Goal: Information Seeking & Learning: Learn about a topic

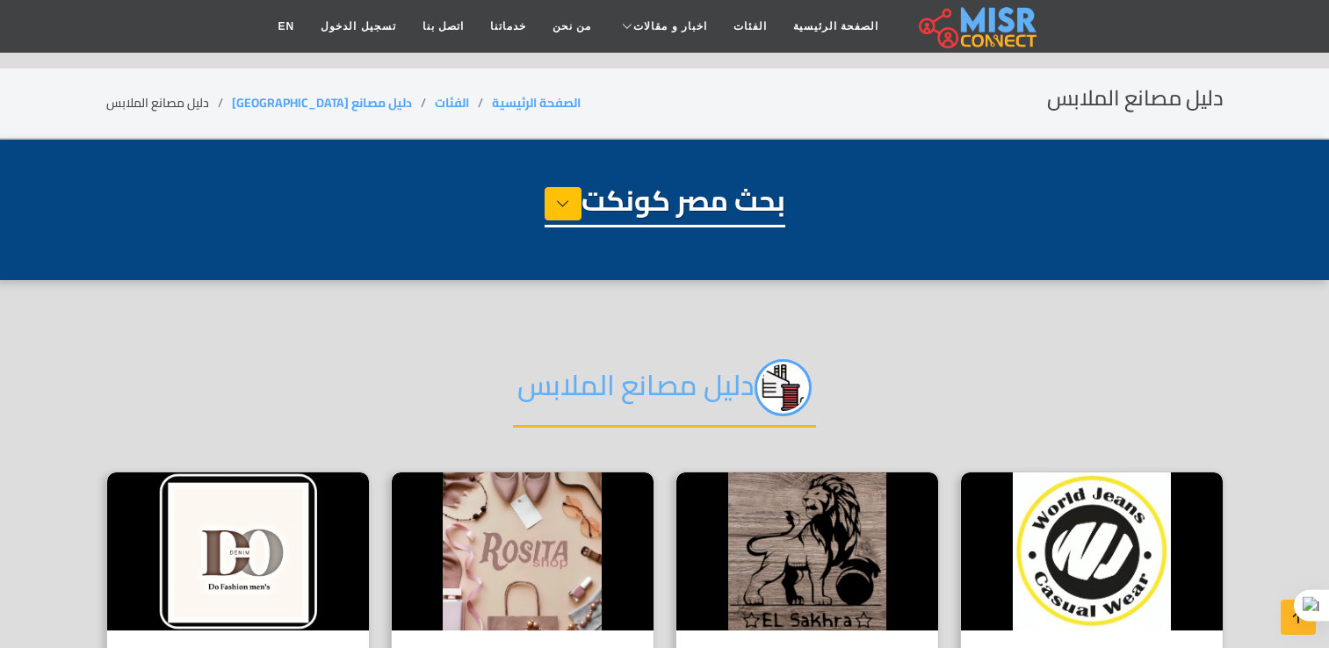
select select "**********"
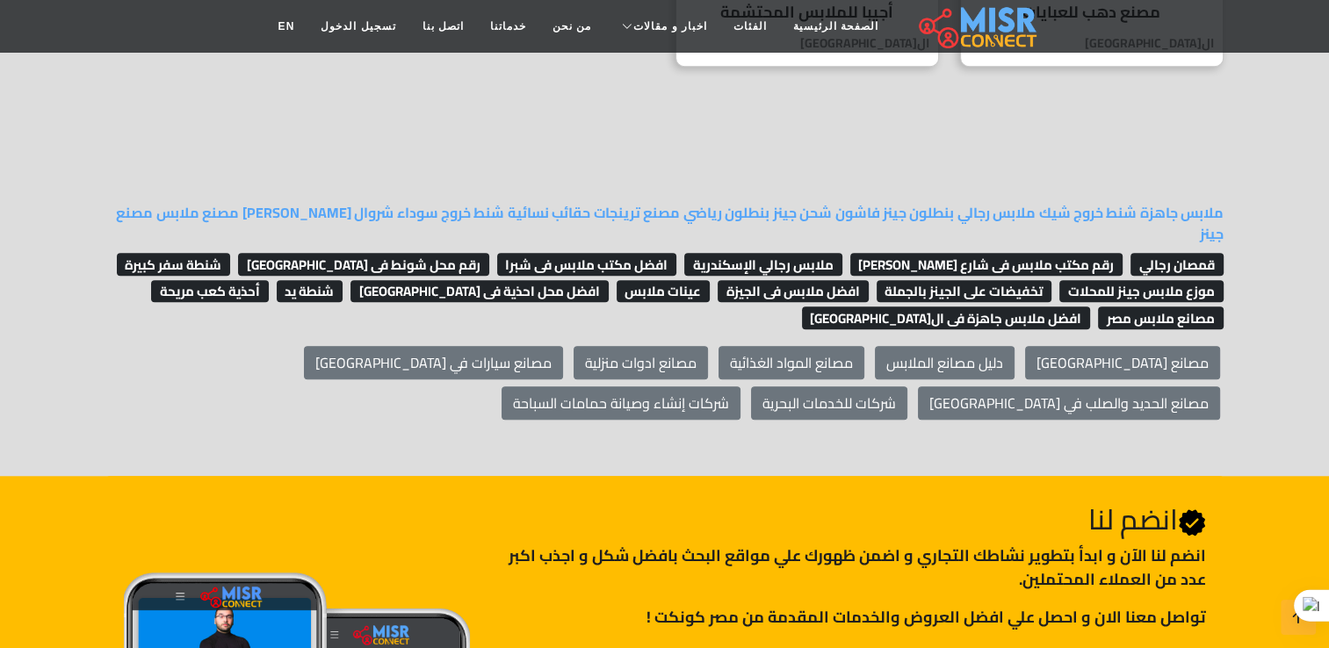
scroll to position [1493, 0]
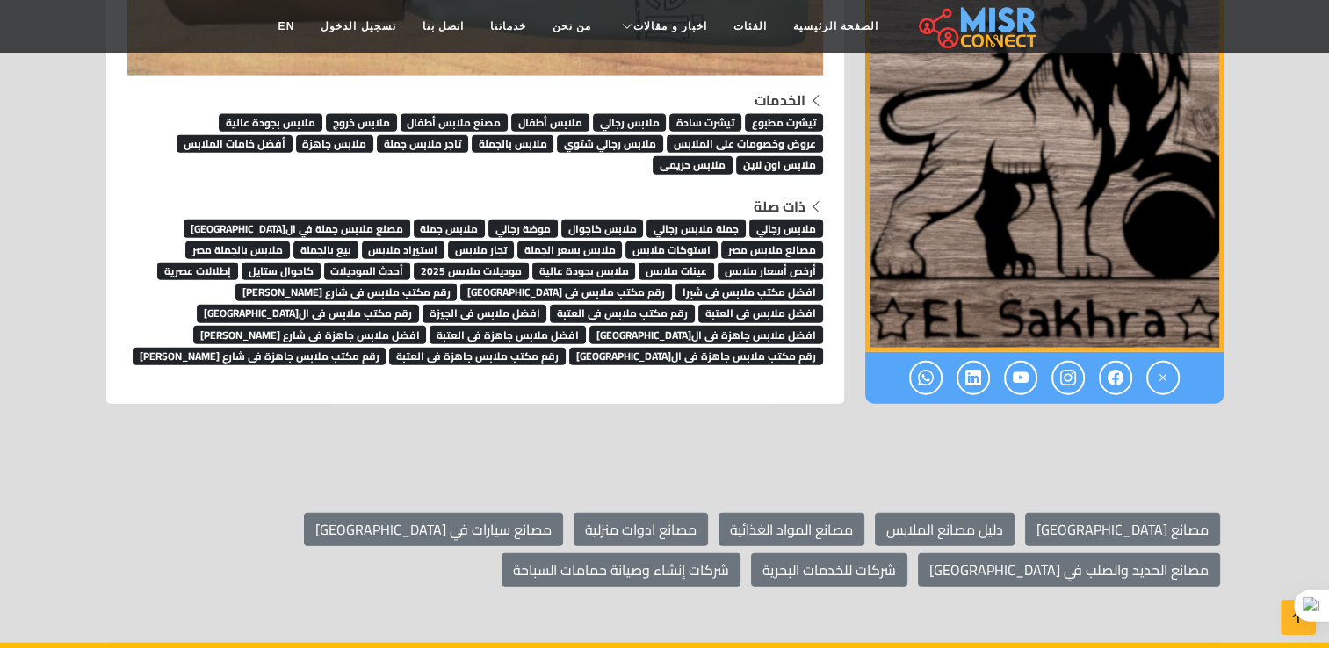
scroll to position [10651, 0]
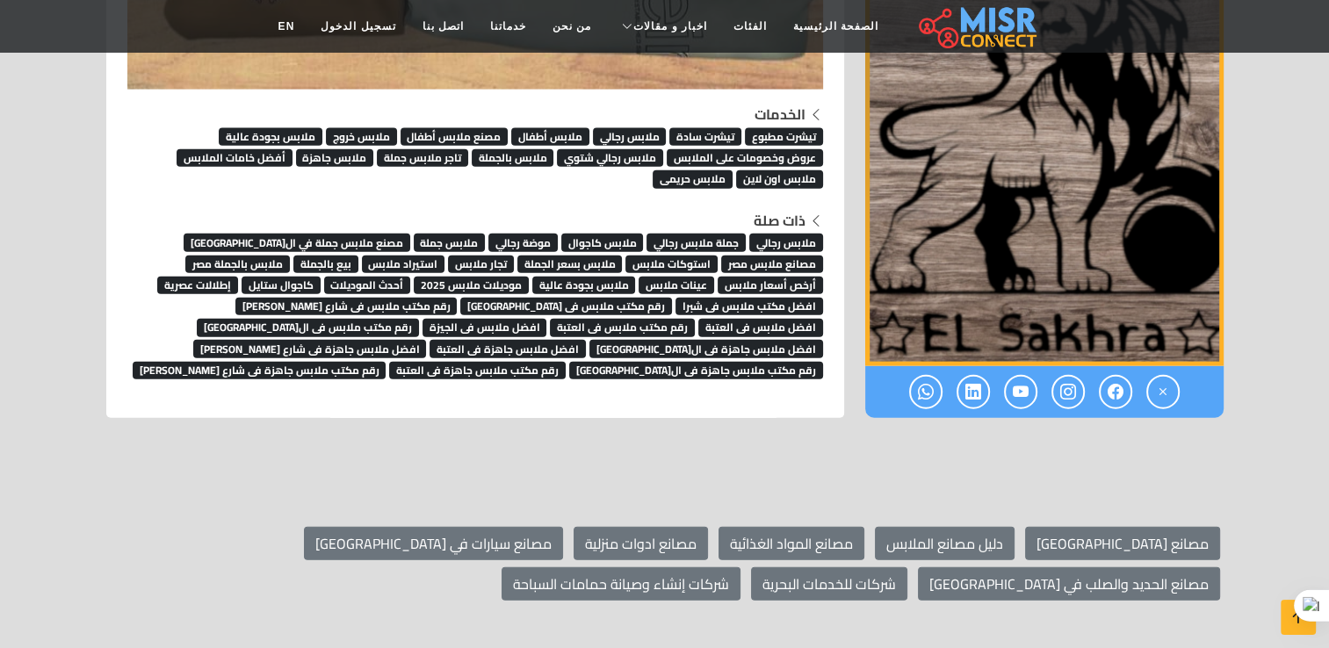
click at [695, 136] on span "تيشرت سادة" at bounding box center [705, 137] width 72 height 18
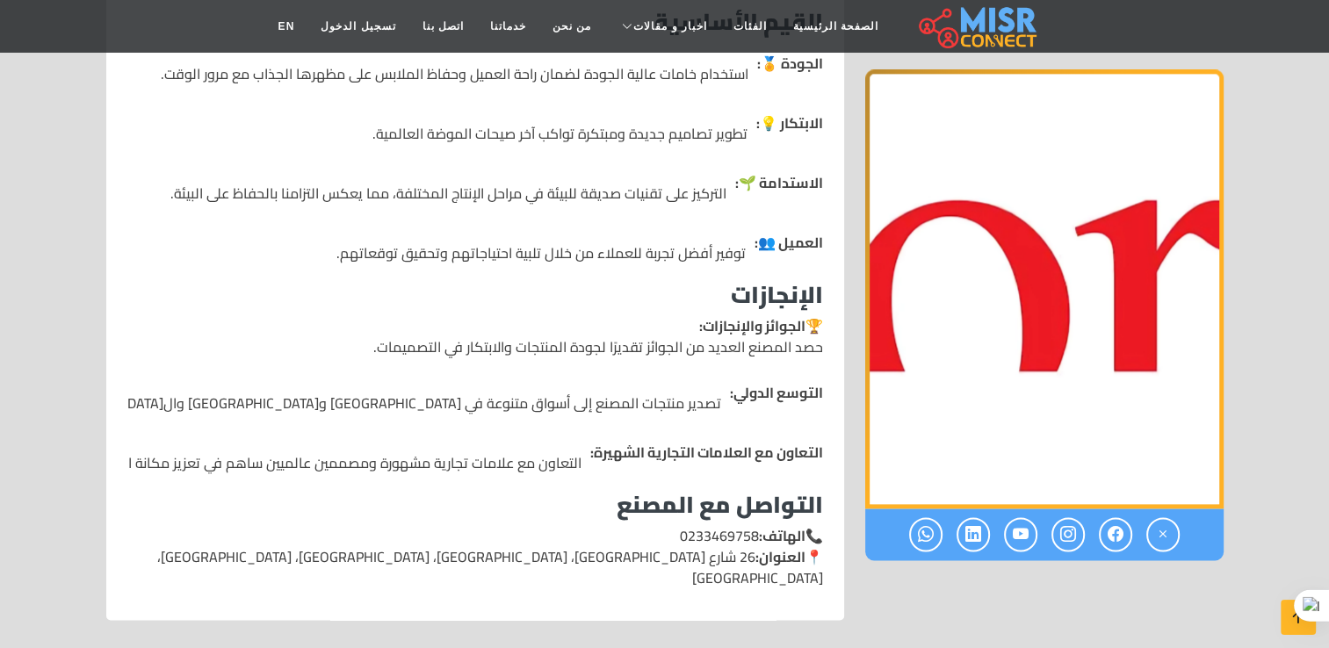
scroll to position [2459, 0]
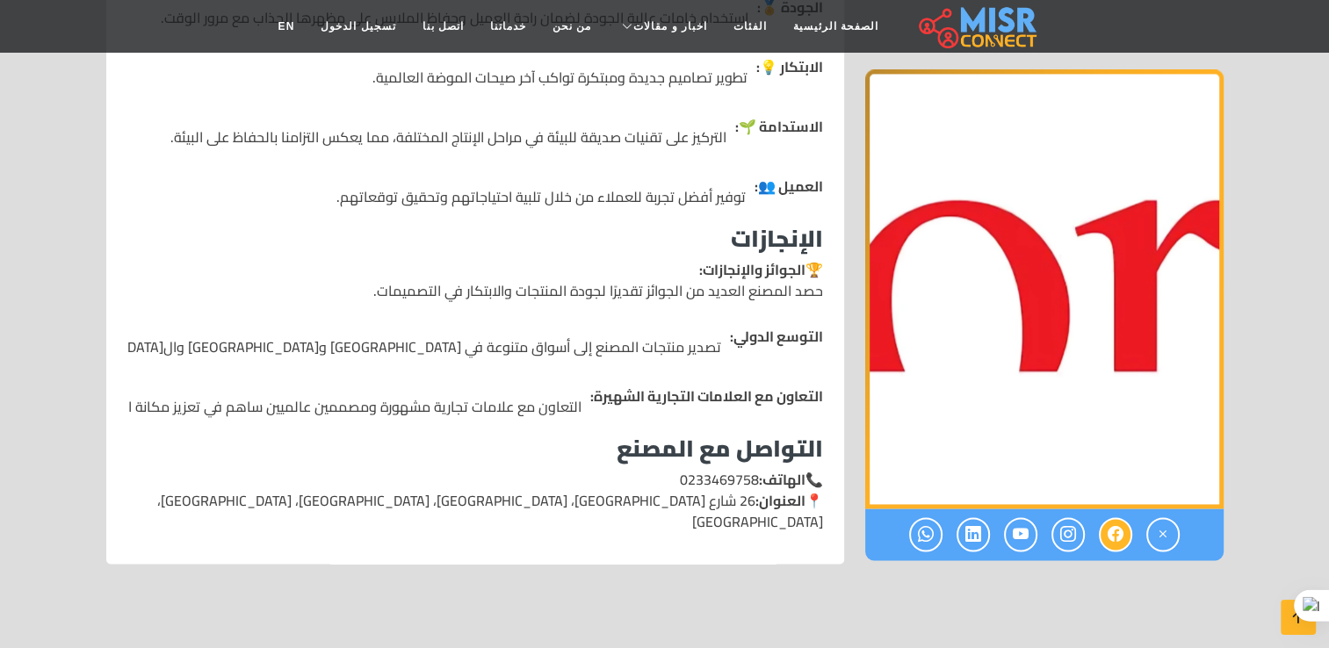
click at [1119, 521] on icon at bounding box center [1115, 535] width 16 height 29
drag, startPoint x: 746, startPoint y: 418, endPoint x: 631, endPoint y: 426, distance: 115.3
click at [631, 469] on p "📞 الهاتف: 0233469758 📍 العنوان: 26 شارع جزيرة العرب، جزيرة ميت عقبة، حي العجوزة…" at bounding box center [474, 500] width 695 height 63
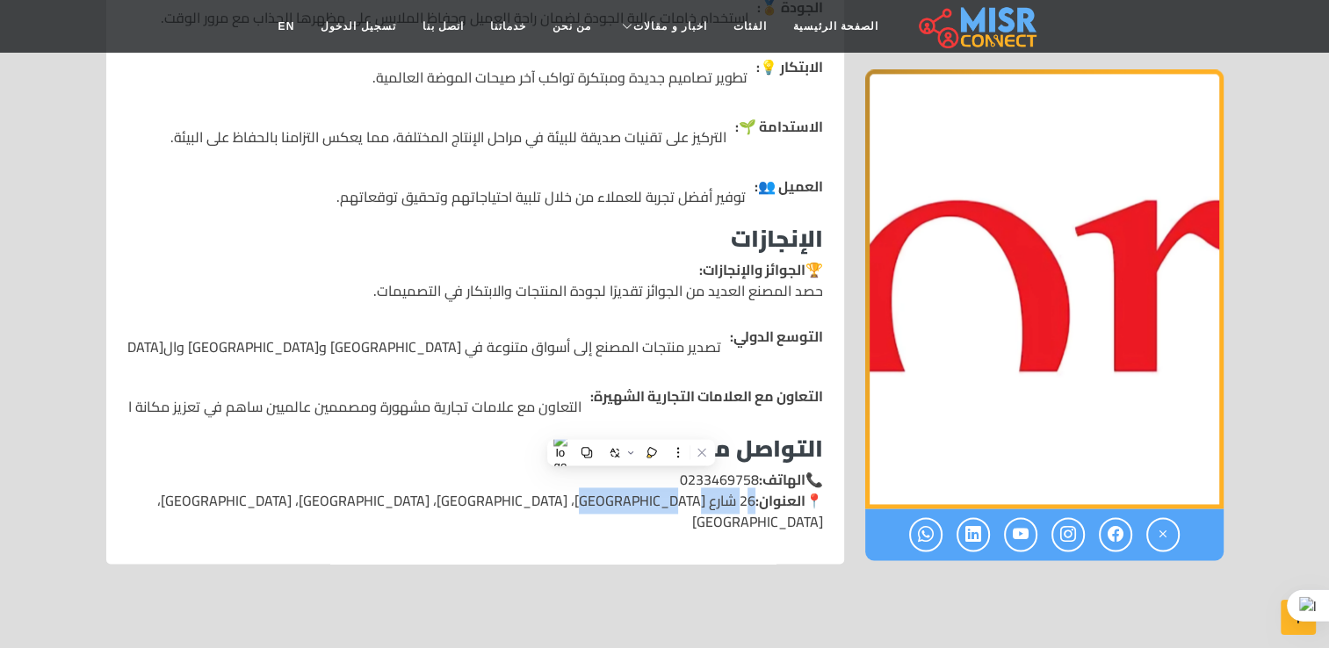
copy p "26 شارع جزيرة العرب،"
click at [461, 469] on p "📞 الهاتف: 0233469758 📍 العنوان: 26 شارع جزيرة العرب، جزيرة ميت عقبة، حي العجوزة…" at bounding box center [474, 500] width 695 height 63
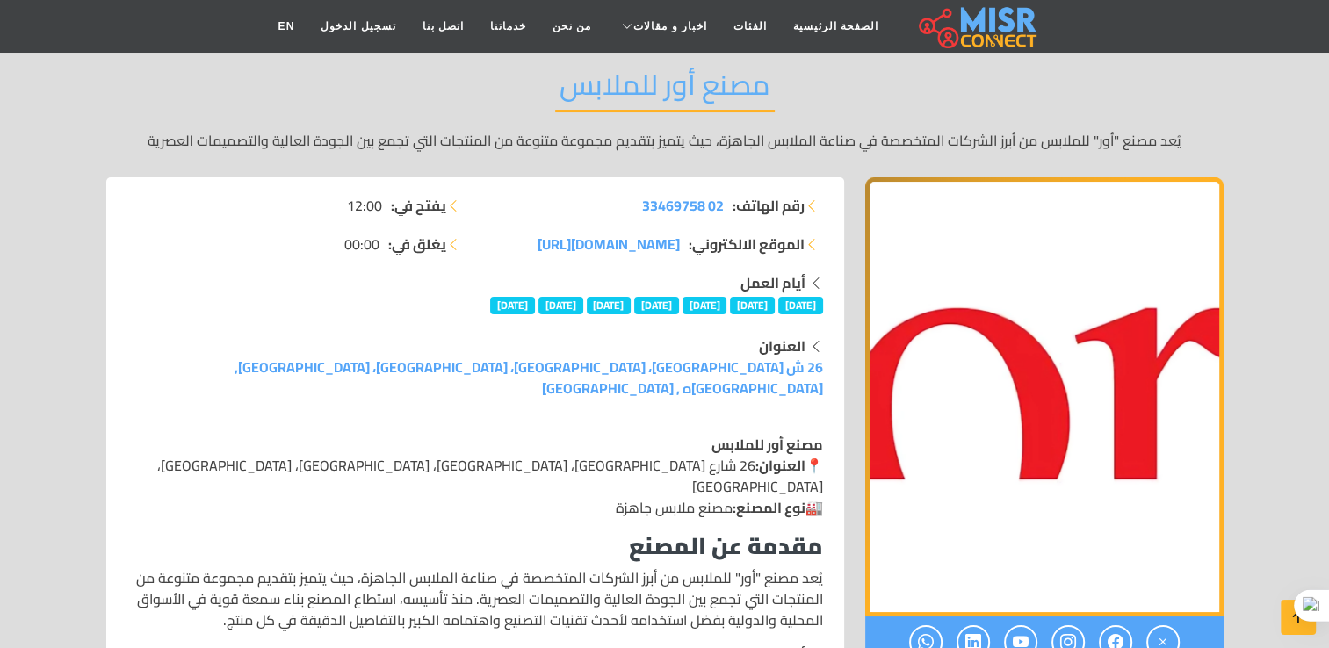
scroll to position [88, 0]
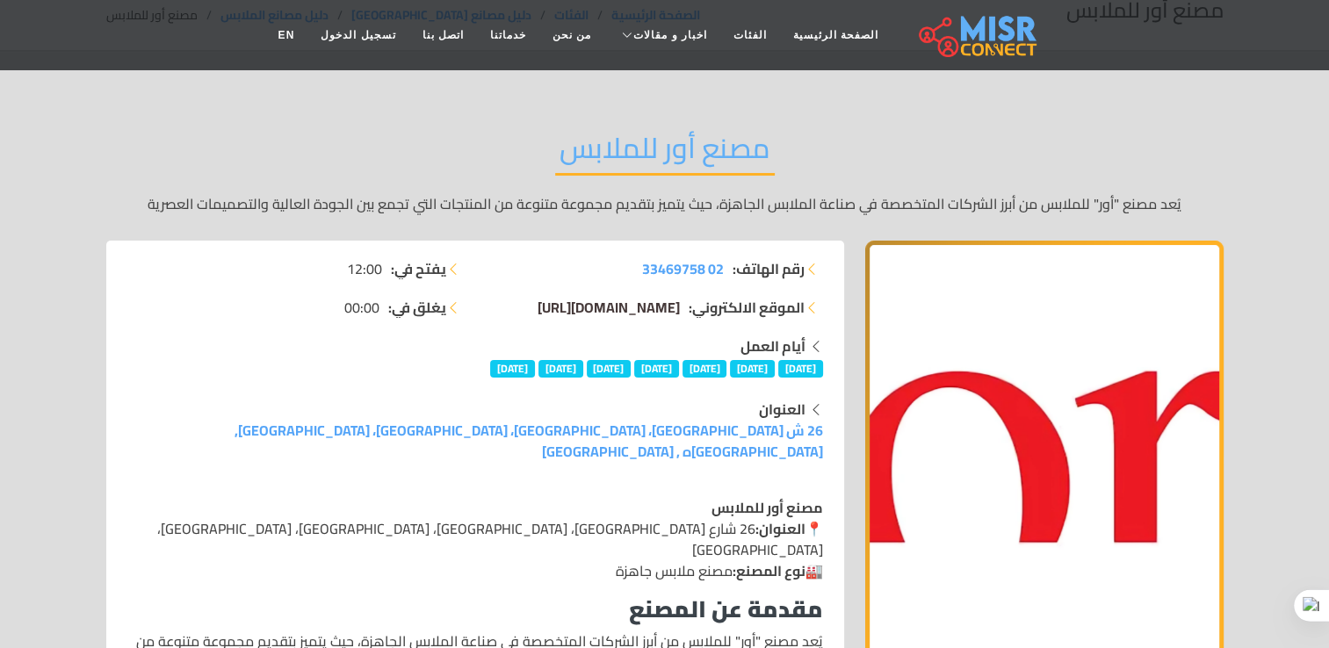
click at [637, 306] on span "or-fashion.com/" at bounding box center [608, 307] width 142 height 26
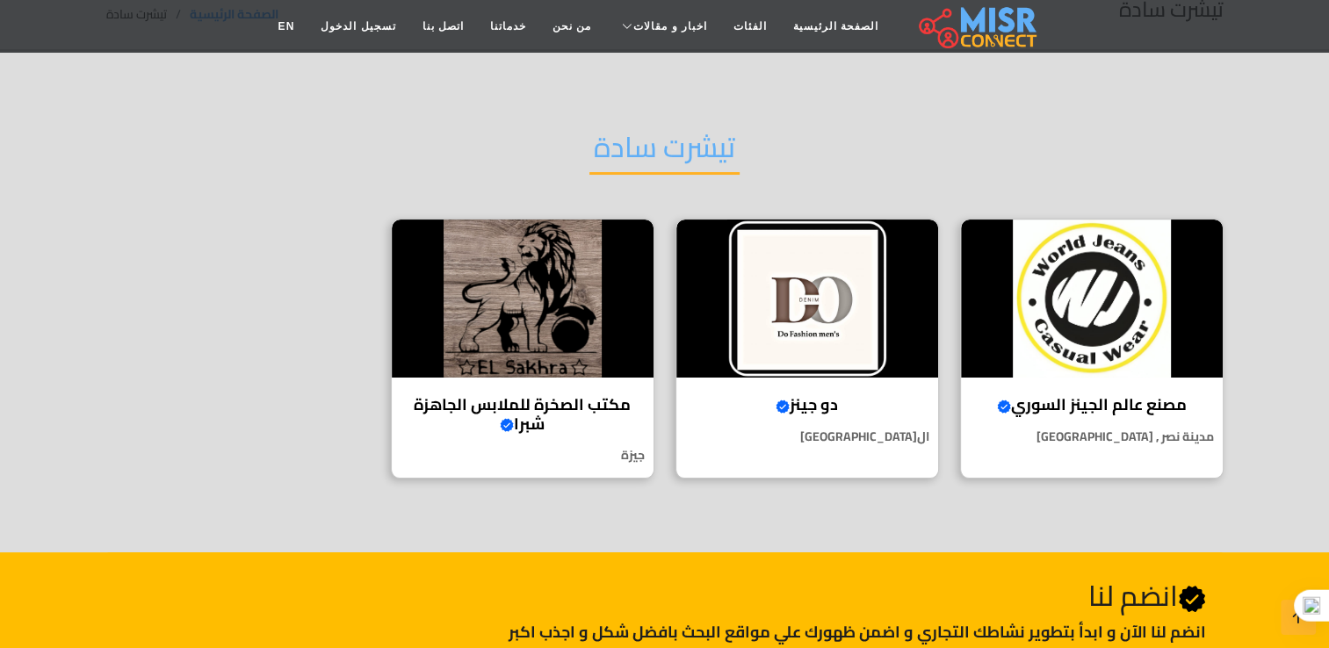
scroll to position [88, 0]
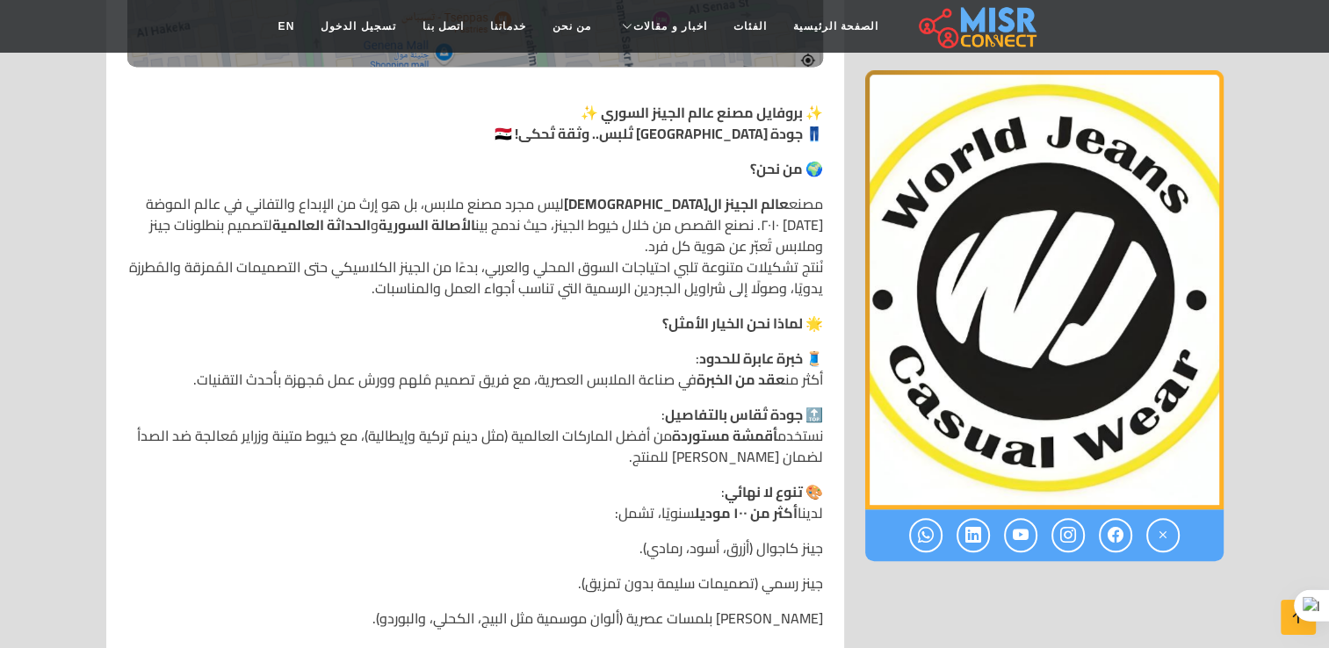
scroll to position [790, 0]
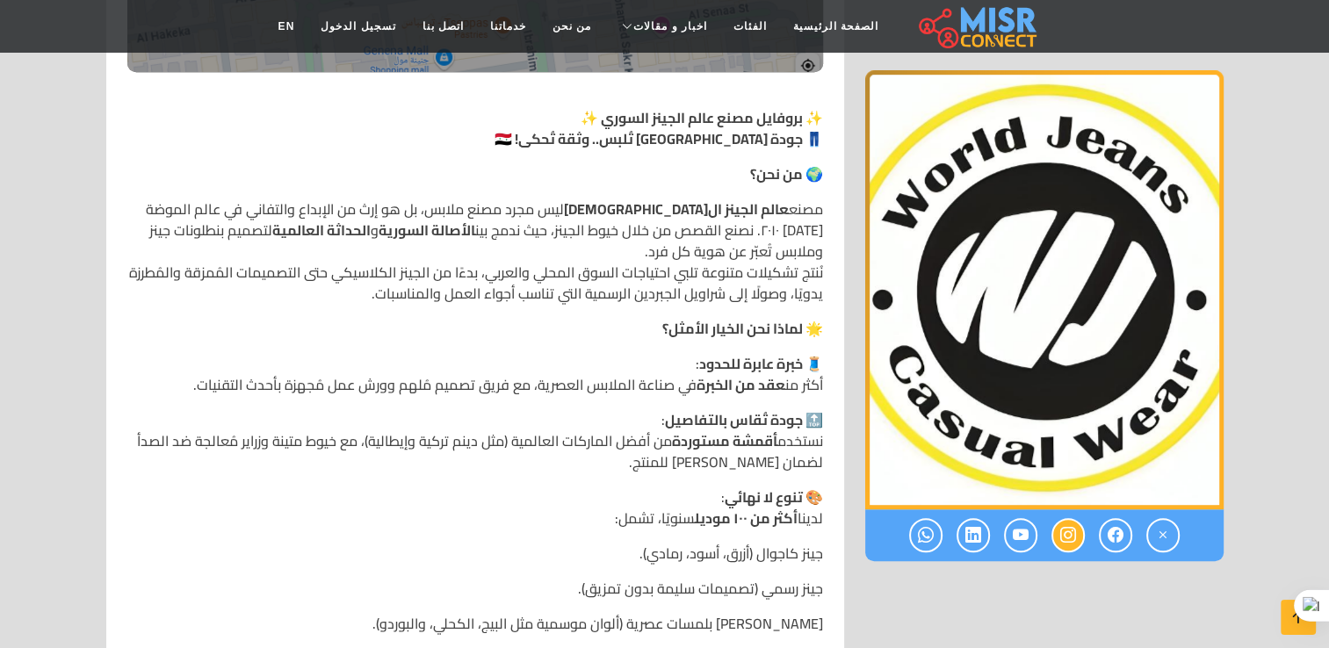
click at [1054, 534] on link at bounding box center [1067, 535] width 33 height 34
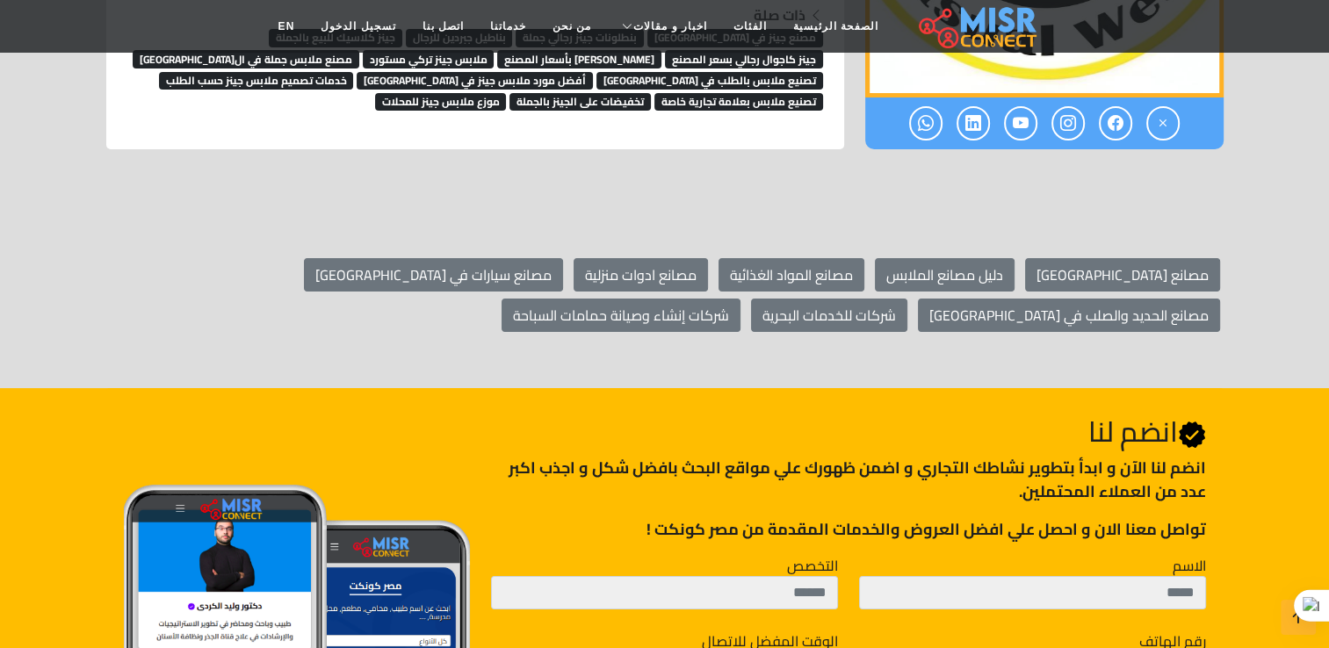
scroll to position [6849, 0]
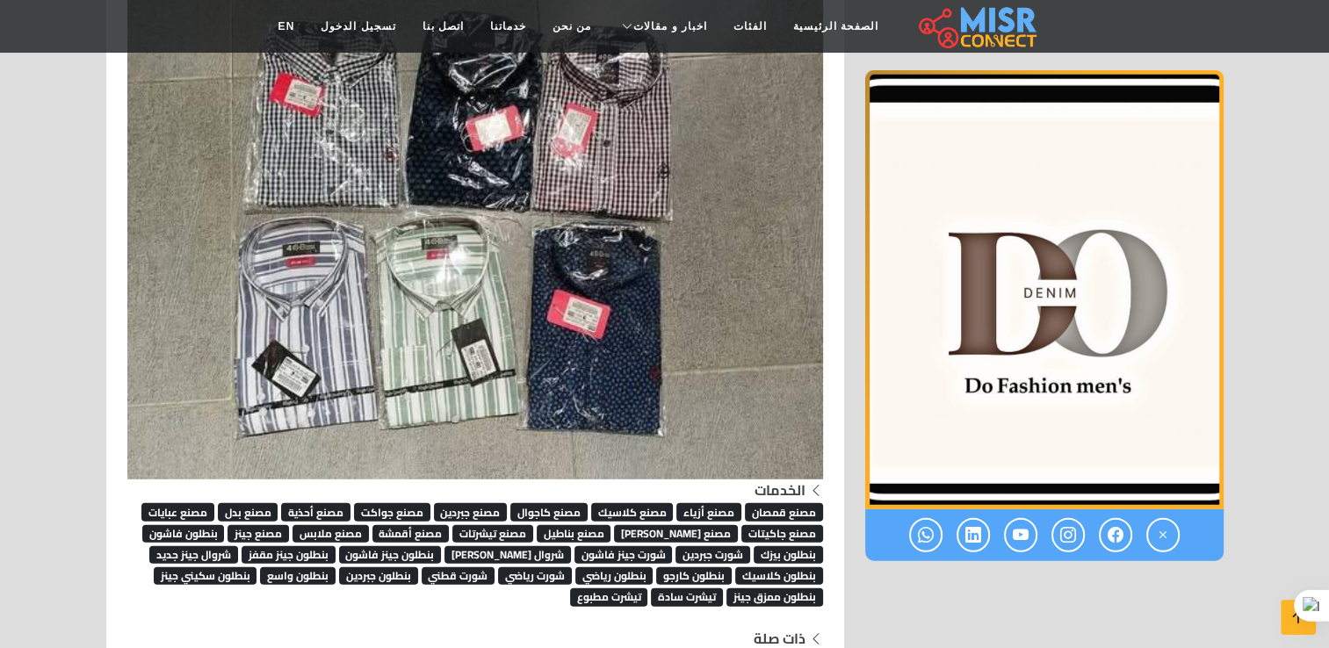
scroll to position [4742, 0]
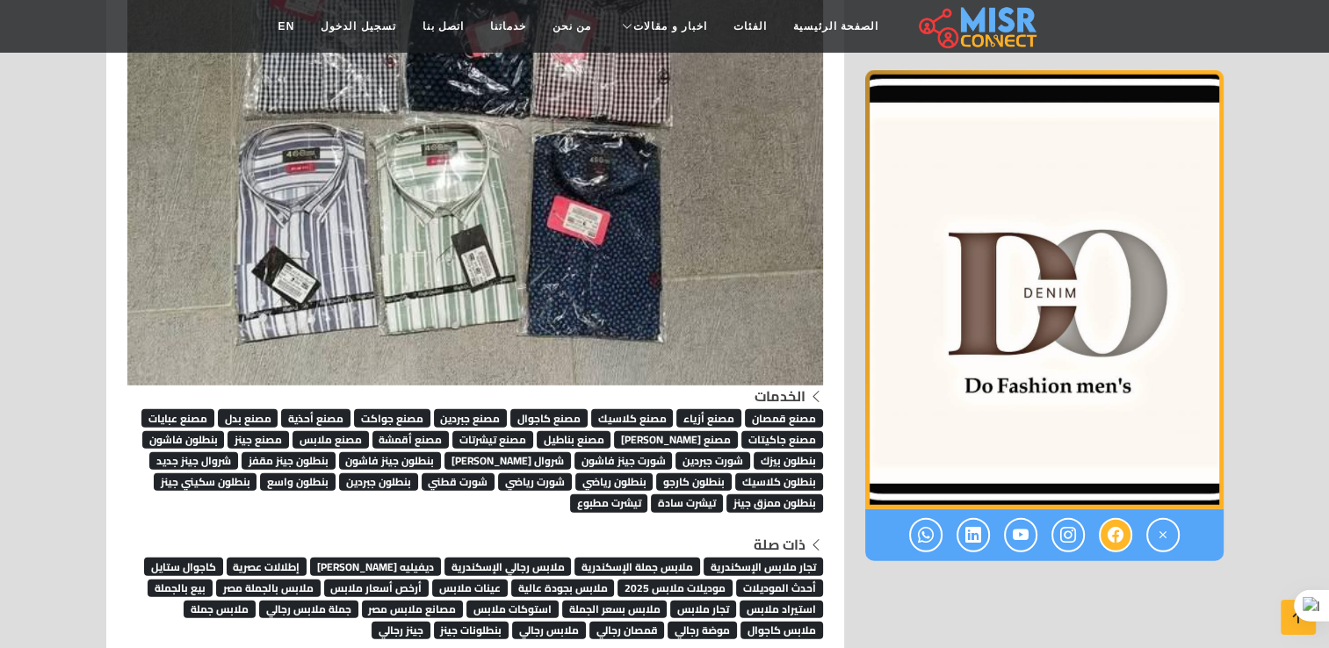
click at [1107, 542] on icon at bounding box center [1115, 535] width 16 height 29
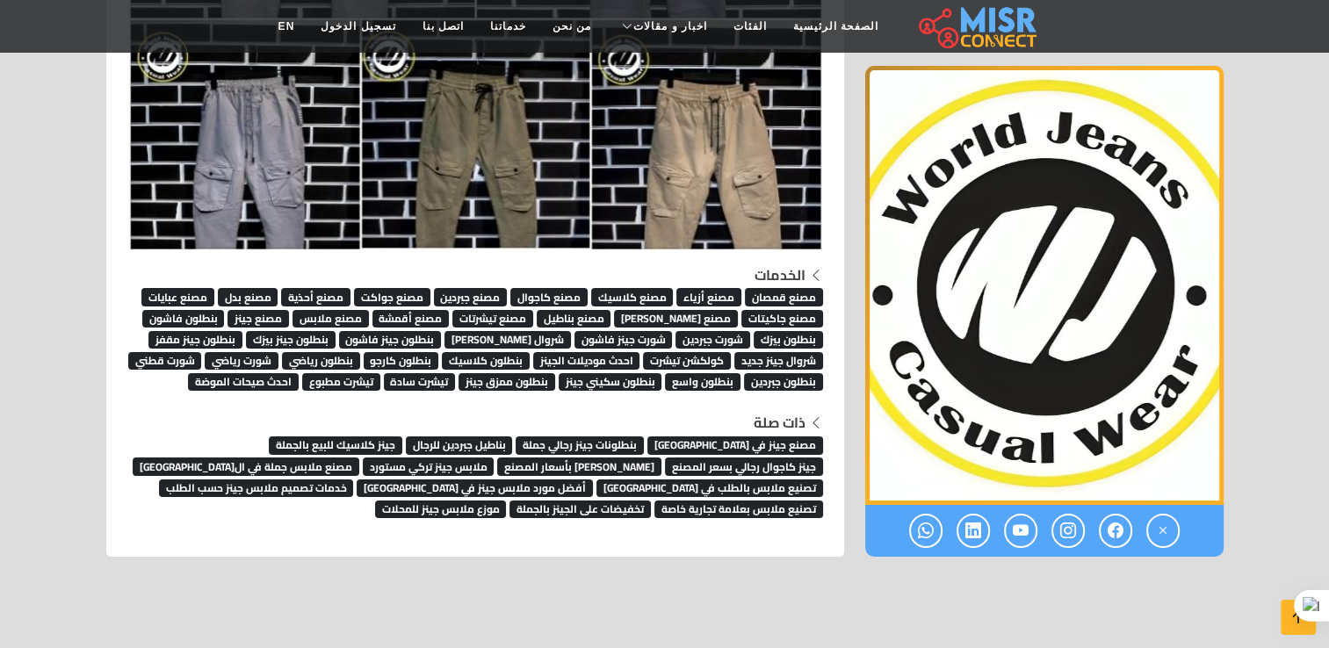
scroll to position [6410, 0]
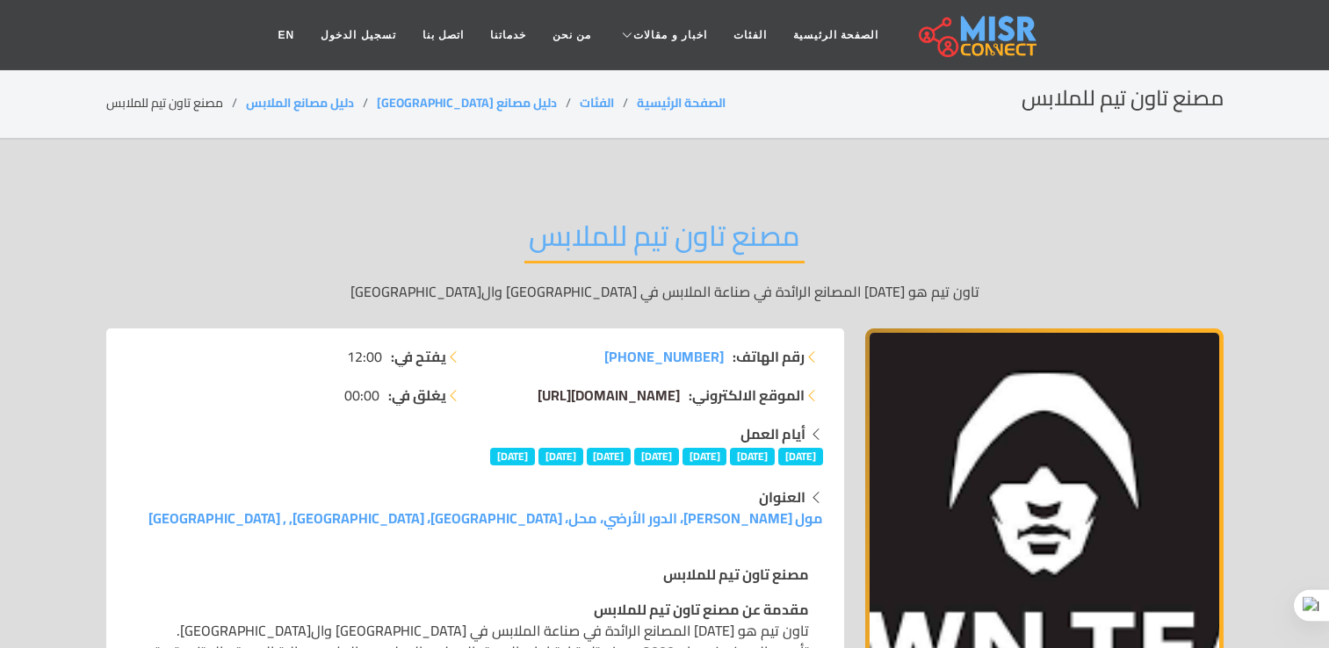
scroll to position [88, 0]
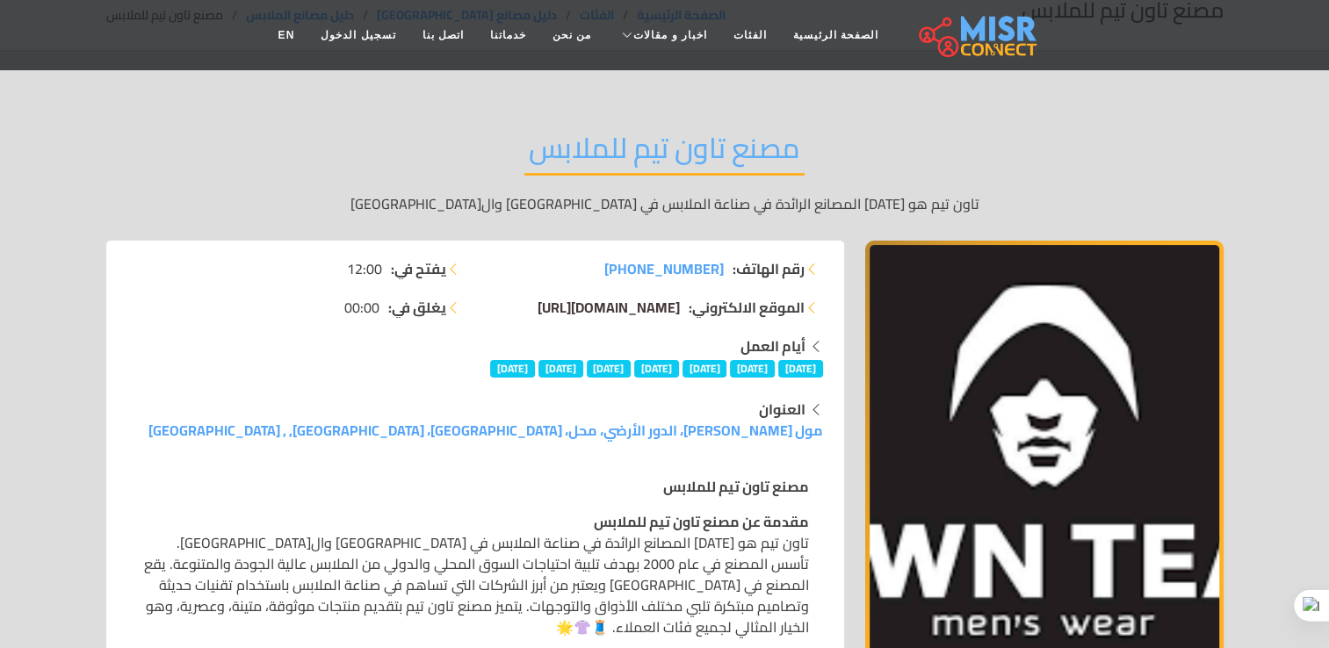
click at [615, 312] on span "[DOMAIN_NAME][URL]" at bounding box center [608, 307] width 142 height 26
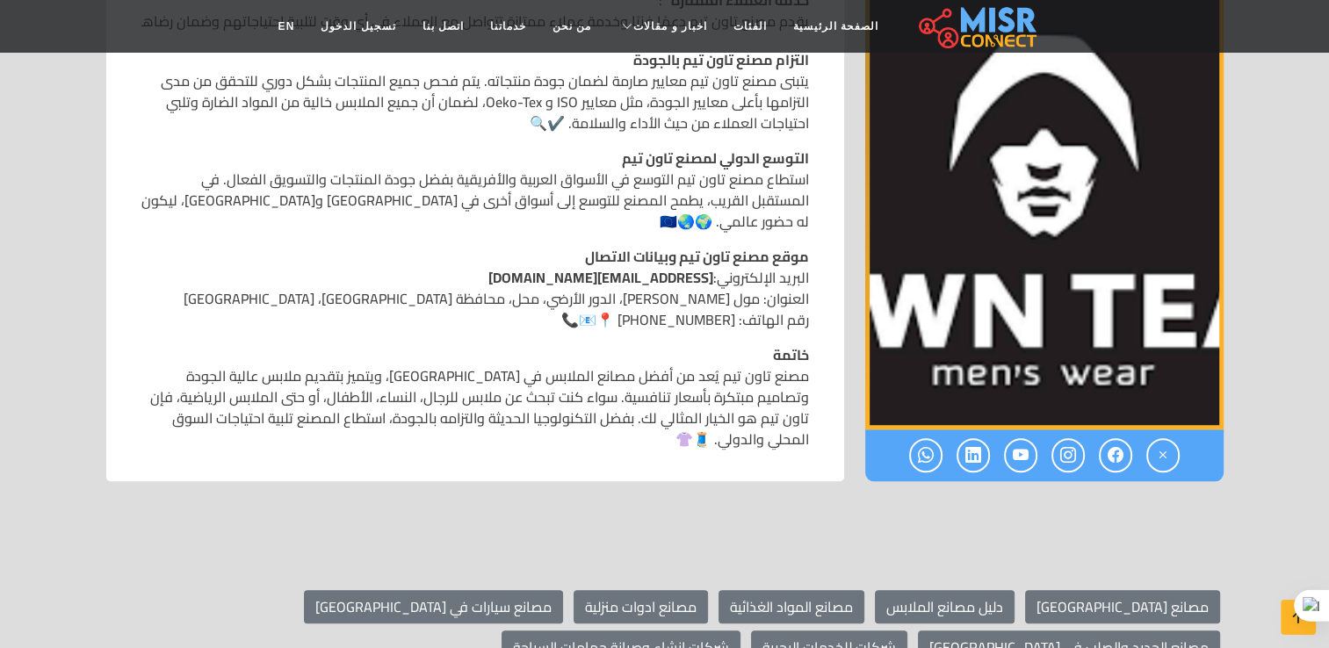
scroll to position [1581, 0]
